Goal: Task Accomplishment & Management: Use online tool/utility

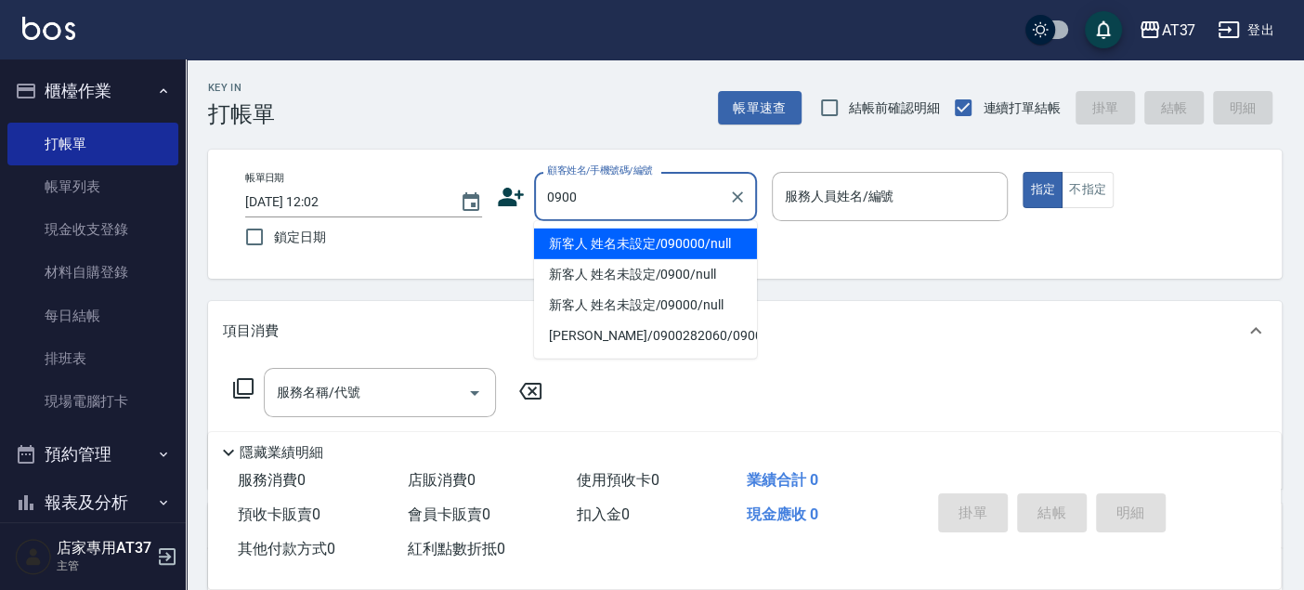
type input "新客人 姓名未設定/090000/null"
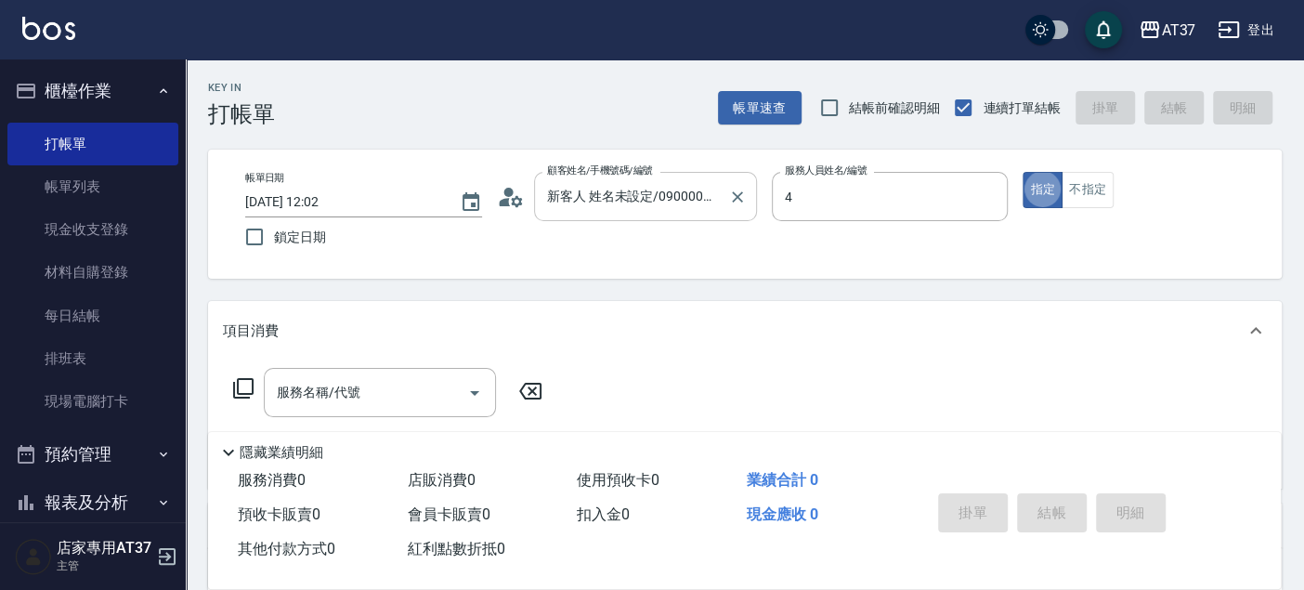
type input "[PERSON_NAME]-4"
type button "true"
type input "新客人 姓名未設定/0900/null"
click at [1093, 191] on button "不指定" at bounding box center [1087, 190] width 52 height 36
click at [339, 400] on div "服務名稱/代號 服務名稱/代號" at bounding box center [380, 392] width 232 height 49
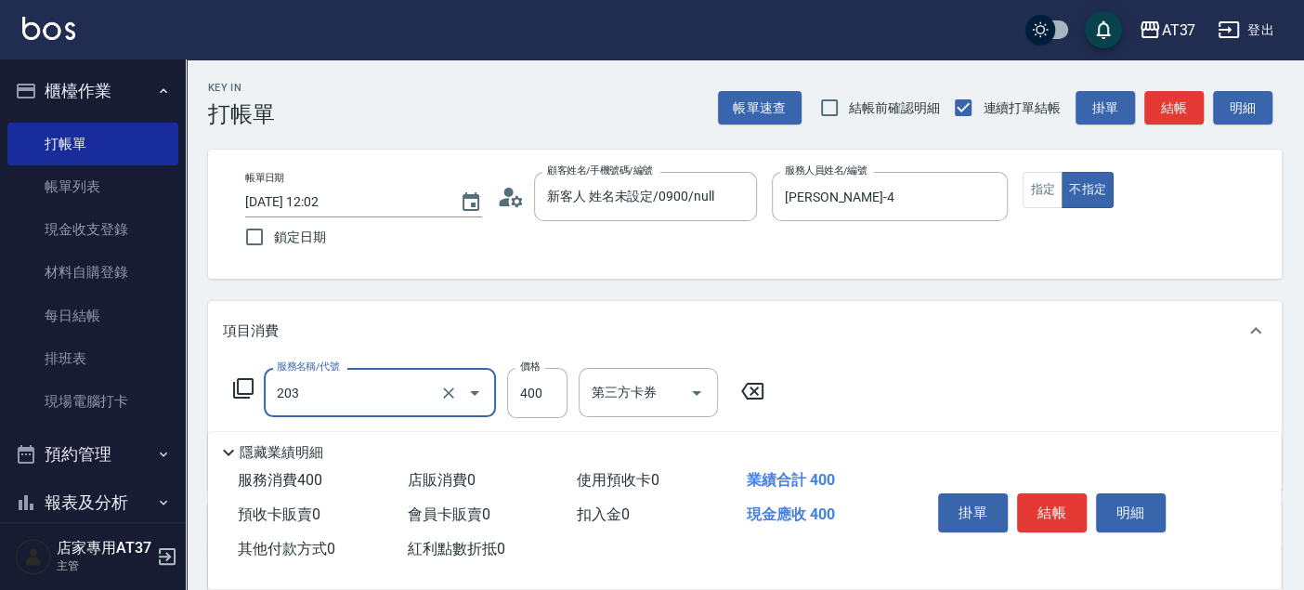
type input "B級洗+剪(203)"
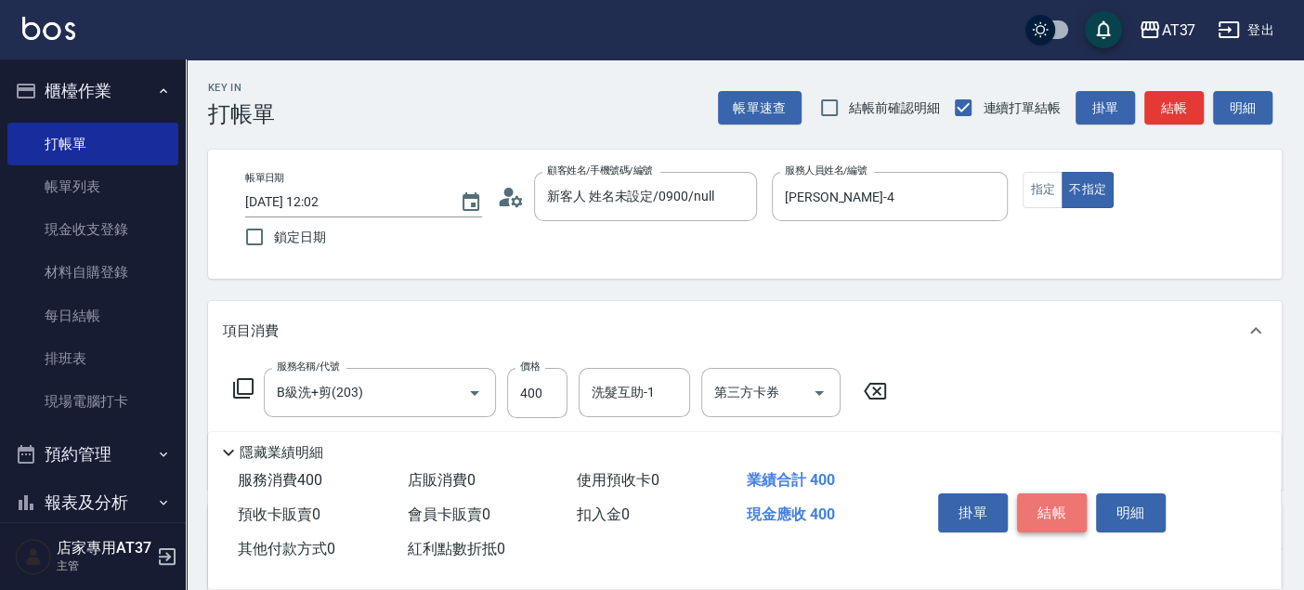
click at [1066, 512] on button "結帳" at bounding box center [1052, 512] width 70 height 39
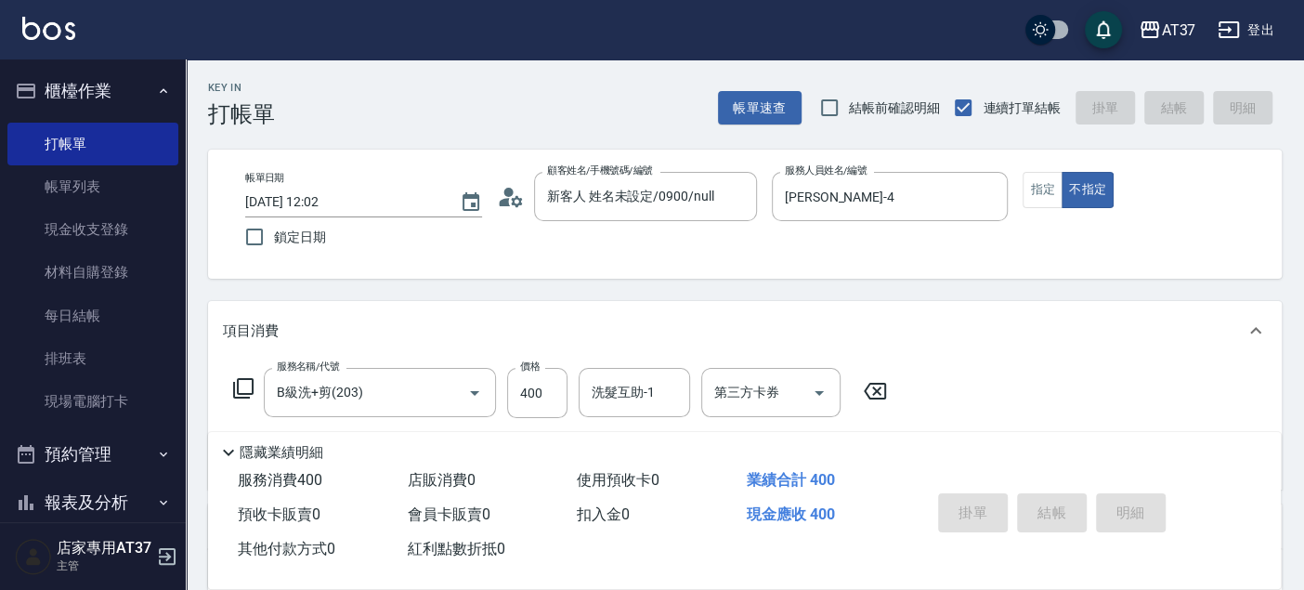
type input "[DATE] 13:28"
